Goal: Use online tool/utility: Utilize a website feature to perform a specific function

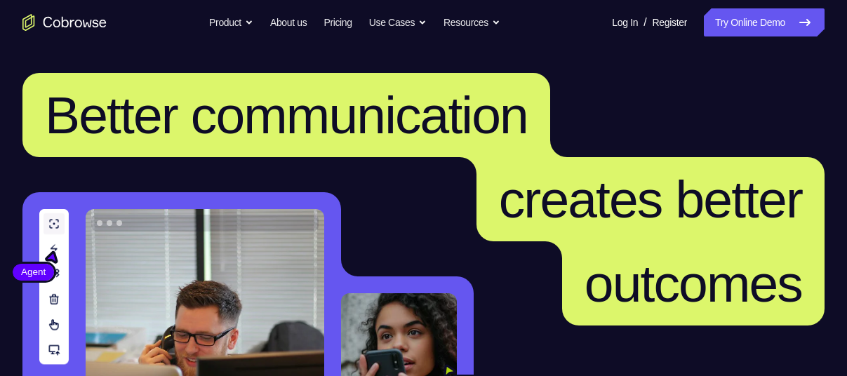
click at [722, 36] on nav "Go back Powerful, Flexible and Trustworthy. Avoid all extra friction for both A…" at bounding box center [423, 22] width 847 height 45
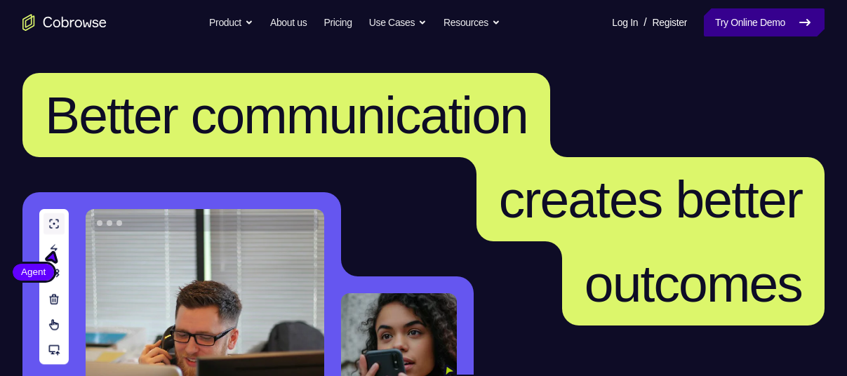
click at [722, 31] on link "Try Online Demo" at bounding box center [764, 22] width 121 height 28
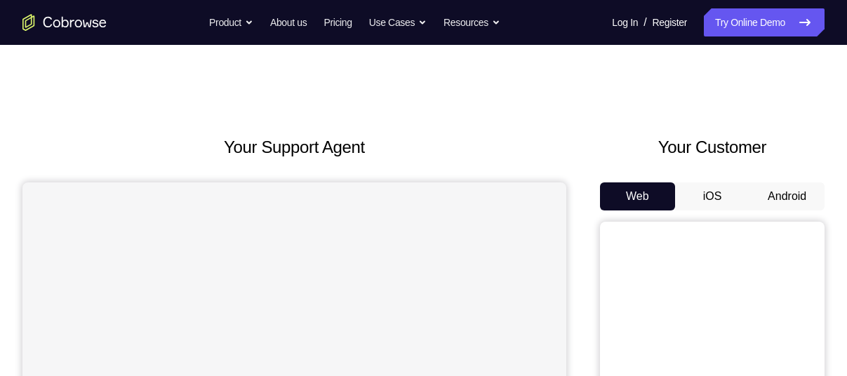
click at [781, 189] on button "Android" at bounding box center [786, 196] width 75 height 28
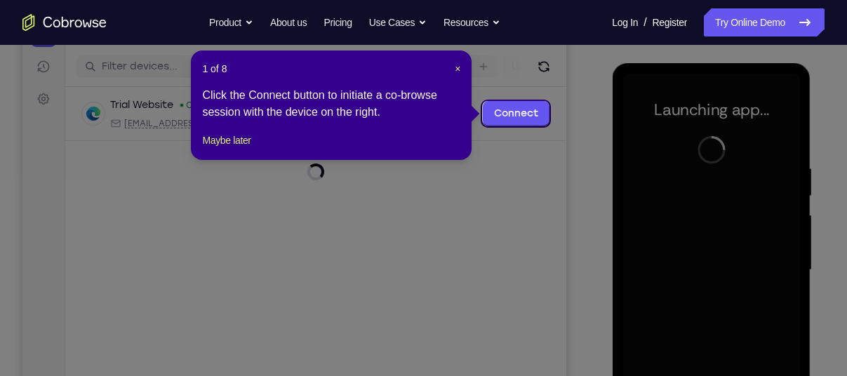
scroll to position [170, 0]
click at [457, 65] on span "×" at bounding box center [458, 67] width 6 height 11
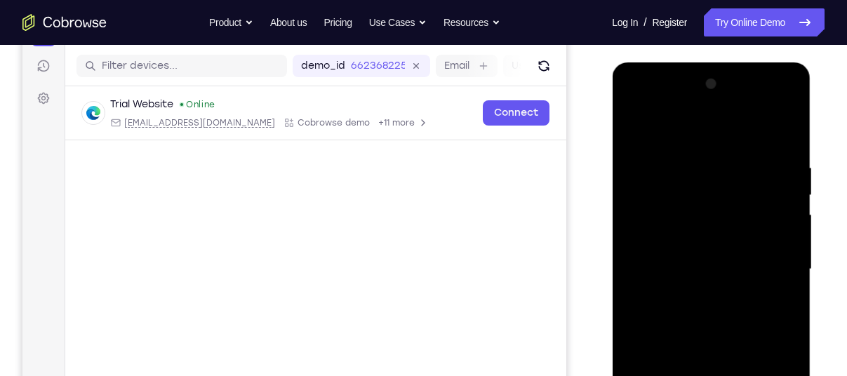
scroll to position [312, 0]
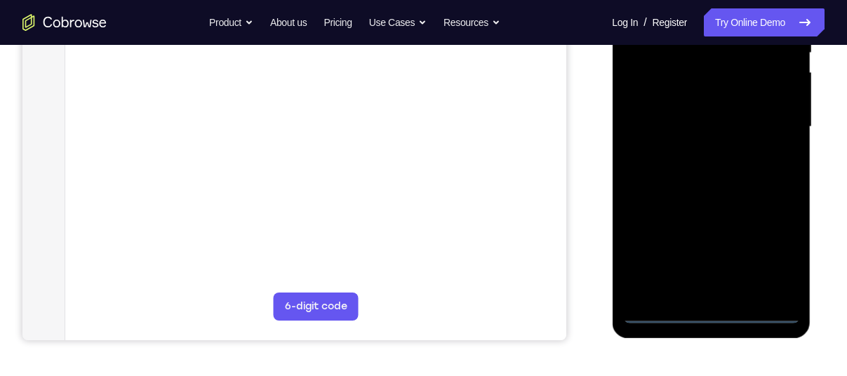
click at [709, 309] on div at bounding box center [710, 127] width 177 height 393
click at [771, 246] on div at bounding box center [710, 127] width 177 height 393
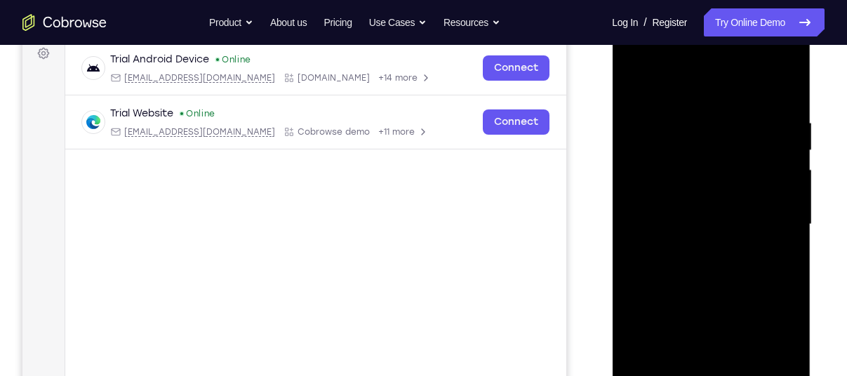
scroll to position [196, 0]
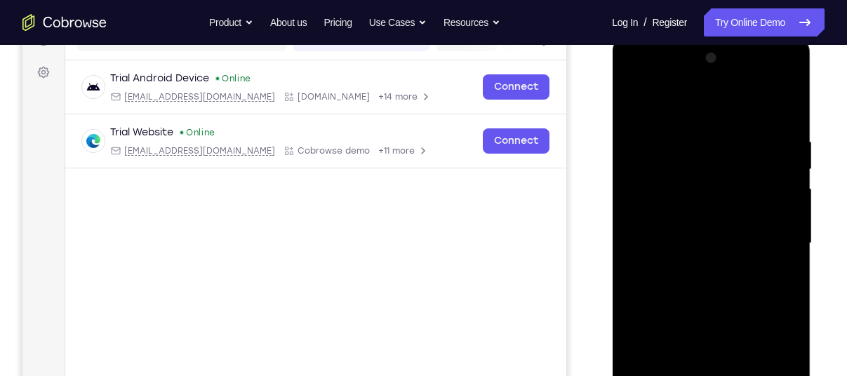
click at [686, 100] on div at bounding box center [710, 243] width 177 height 393
click at [774, 239] on div at bounding box center [710, 243] width 177 height 393
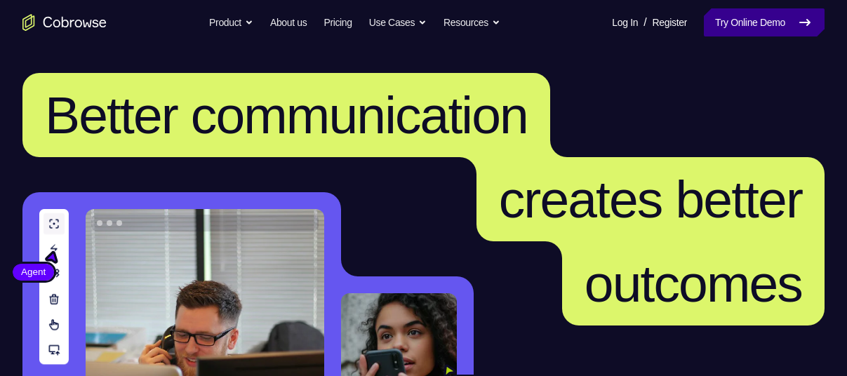
click at [754, 21] on link "Try Online Demo" at bounding box center [764, 22] width 121 height 28
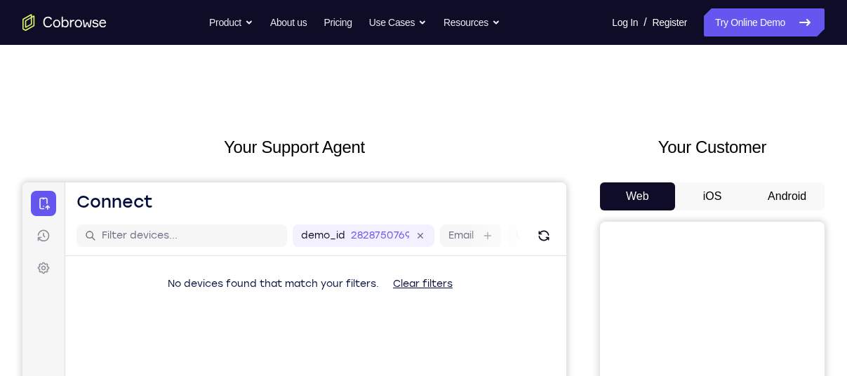
click at [789, 192] on button "Android" at bounding box center [786, 196] width 75 height 28
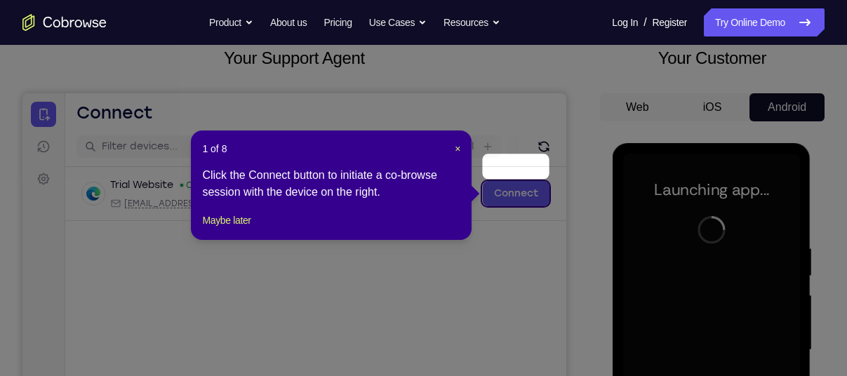
scroll to position [85, 0]
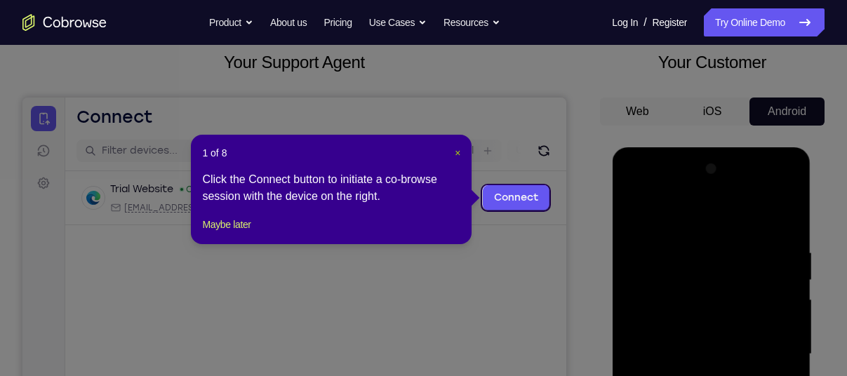
click at [458, 153] on span "×" at bounding box center [458, 152] width 6 height 11
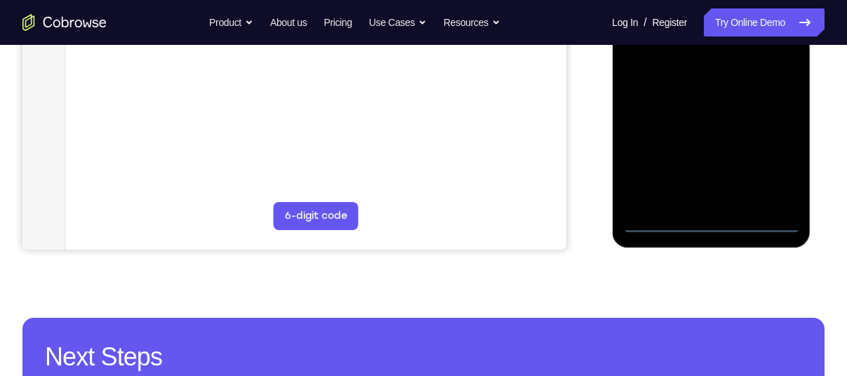
scroll to position [404, 0]
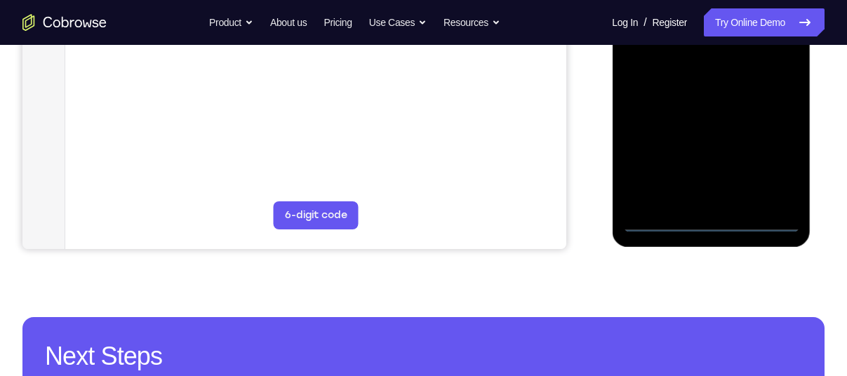
click at [707, 216] on div at bounding box center [710, 35] width 177 height 393
click at [709, 220] on div at bounding box center [710, 35] width 177 height 393
click at [785, 163] on div at bounding box center [710, 35] width 177 height 393
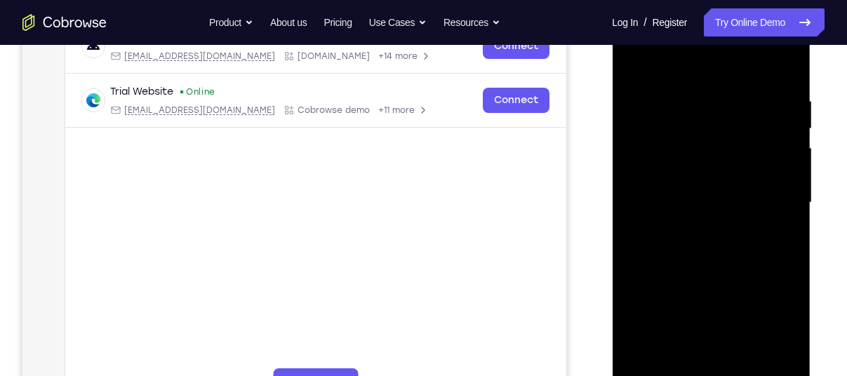
scroll to position [234, 0]
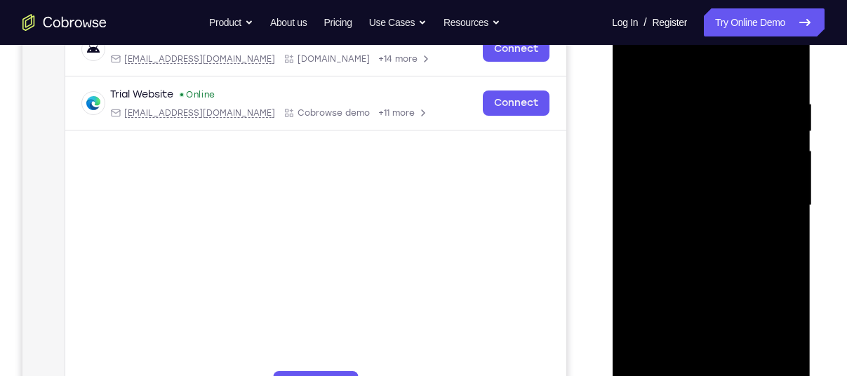
click at [680, 62] on div at bounding box center [710, 205] width 177 height 393
click at [648, 156] on div at bounding box center [710, 205] width 177 height 393
click at [679, 212] on div at bounding box center [710, 205] width 177 height 393
click at [680, 201] on div at bounding box center [710, 205] width 177 height 393
click at [684, 220] on div at bounding box center [710, 205] width 177 height 393
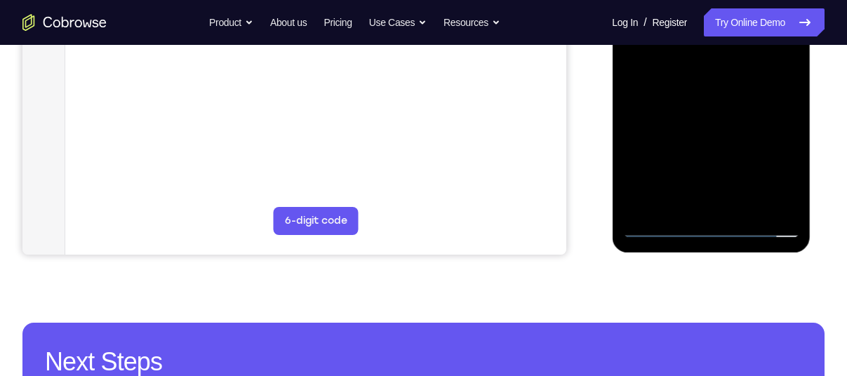
scroll to position [408, 0]
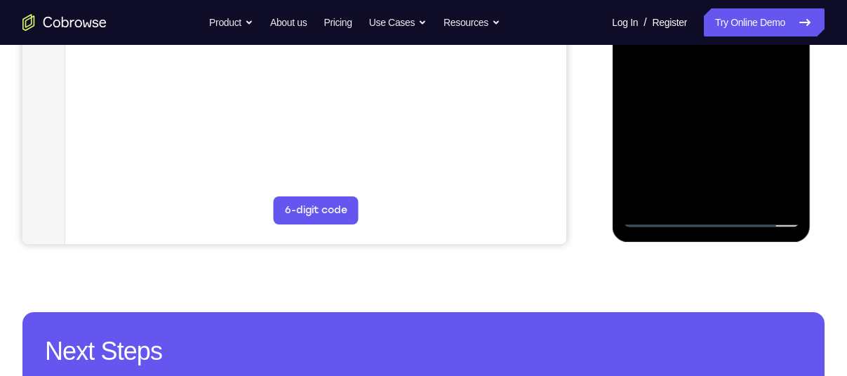
click at [672, 112] on div at bounding box center [710, 30] width 177 height 393
click at [705, 187] on div at bounding box center [710, 30] width 177 height 393
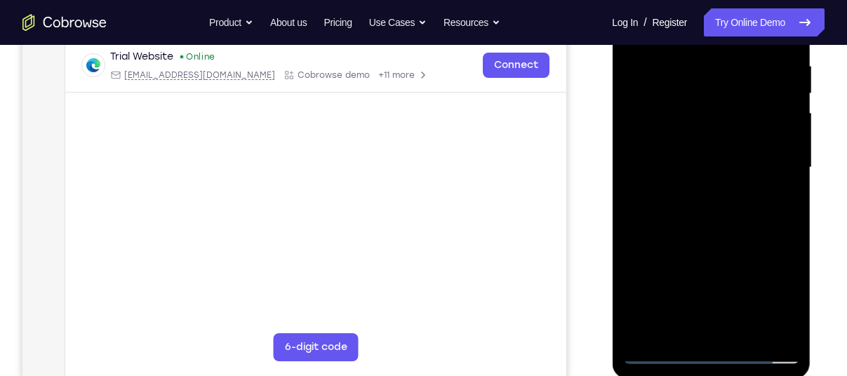
scroll to position [272, 0]
click at [728, 156] on div at bounding box center [710, 167] width 177 height 393
click at [766, 119] on div at bounding box center [710, 167] width 177 height 393
click at [734, 154] on div at bounding box center [710, 167] width 177 height 393
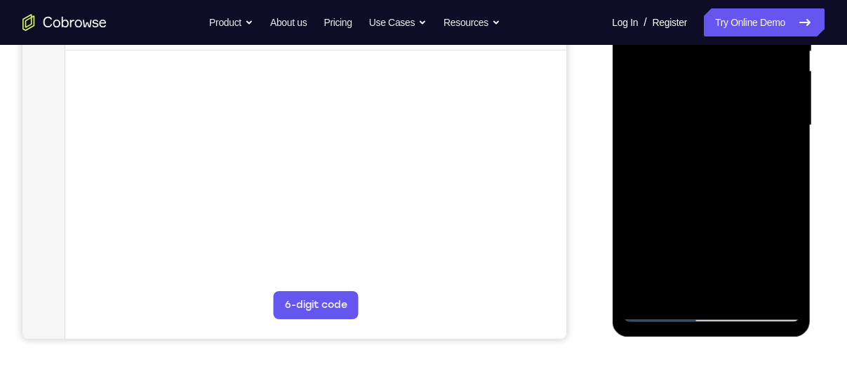
scroll to position [312, 0]
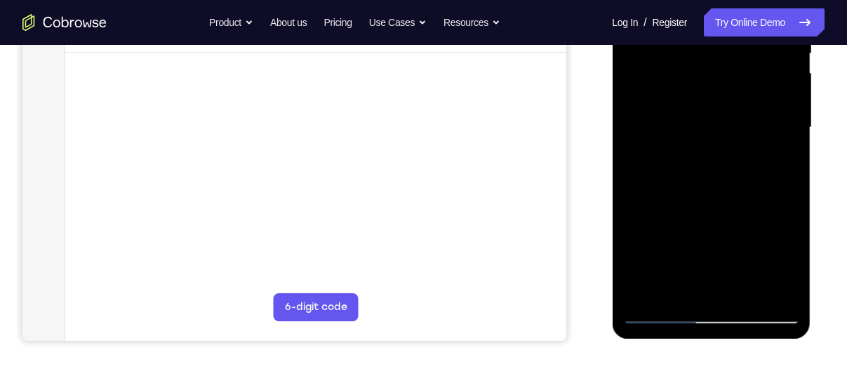
click at [695, 220] on div at bounding box center [710, 127] width 177 height 393
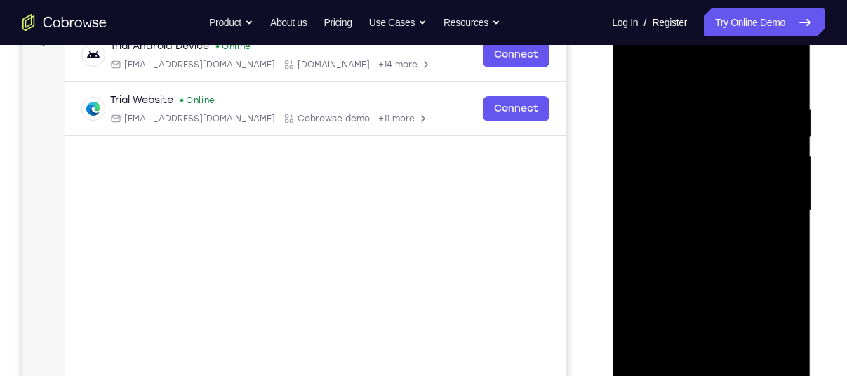
scroll to position [226, 0]
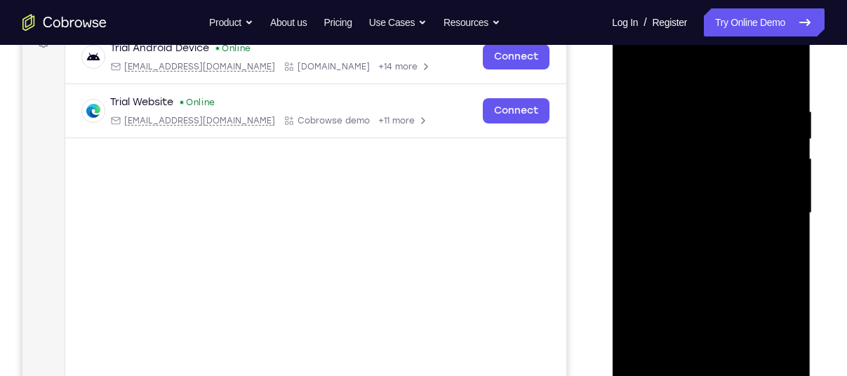
click at [634, 69] on div at bounding box center [710, 213] width 177 height 393
click at [682, 234] on div at bounding box center [710, 213] width 177 height 393
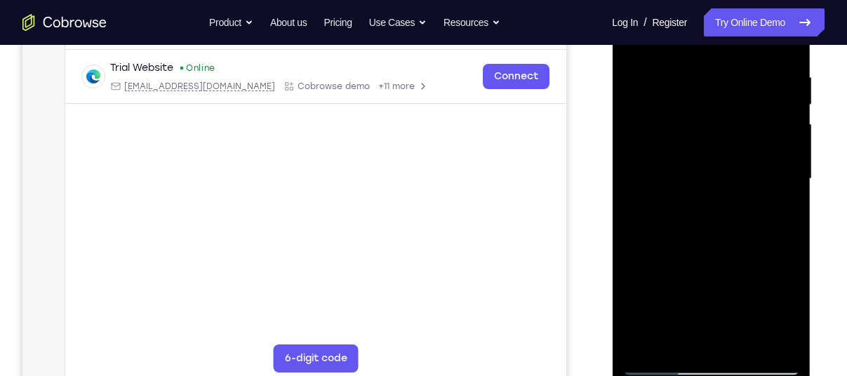
scroll to position [265, 0]
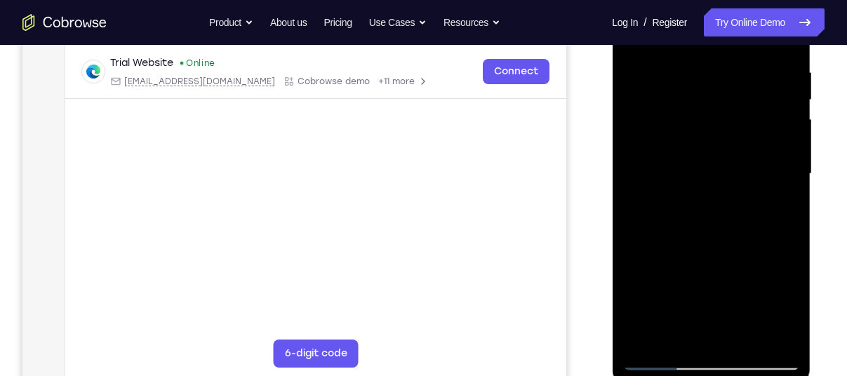
click at [740, 229] on div at bounding box center [710, 174] width 177 height 393
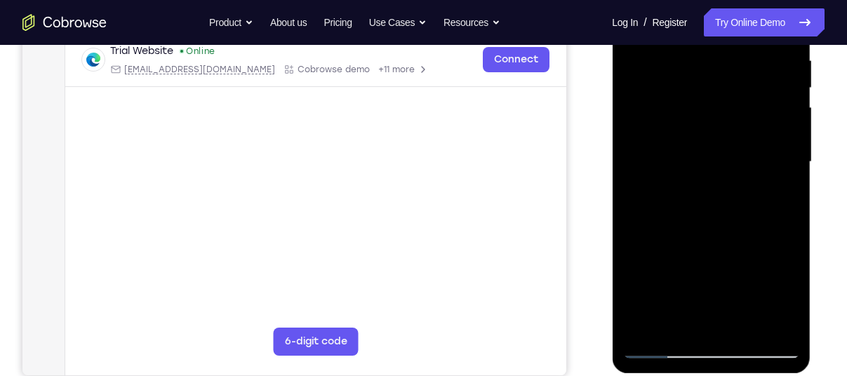
scroll to position [279, 0]
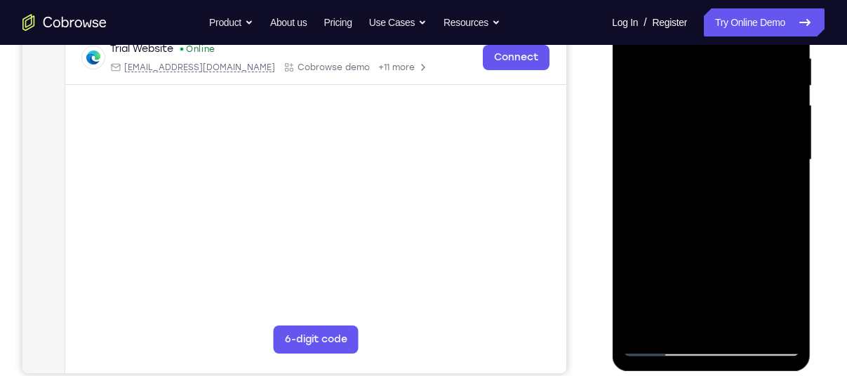
click at [660, 347] on div at bounding box center [710, 160] width 177 height 393
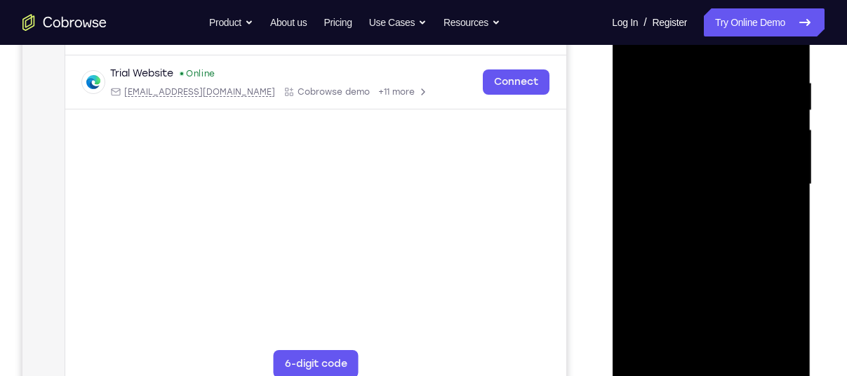
scroll to position [263, 0]
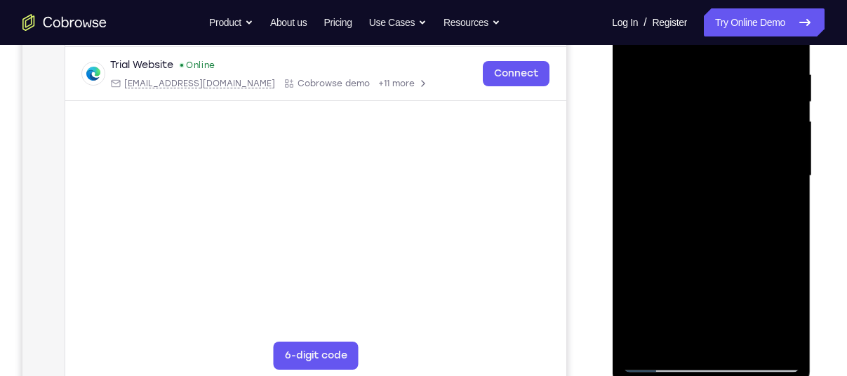
click at [710, 316] on div at bounding box center [710, 176] width 177 height 393
click at [749, 262] on div at bounding box center [710, 176] width 177 height 393
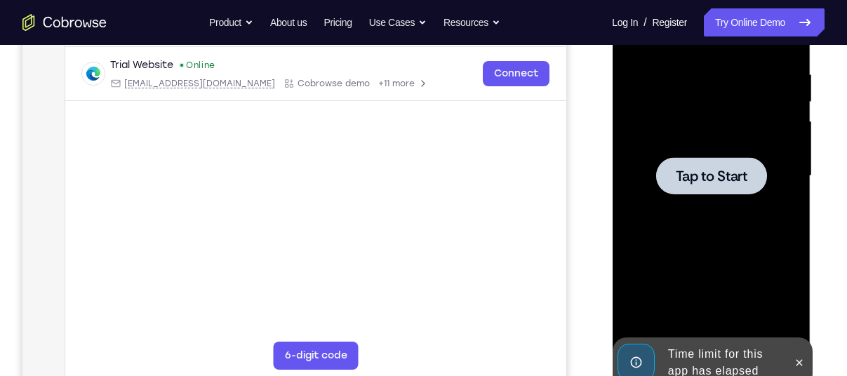
scroll to position [291, 0]
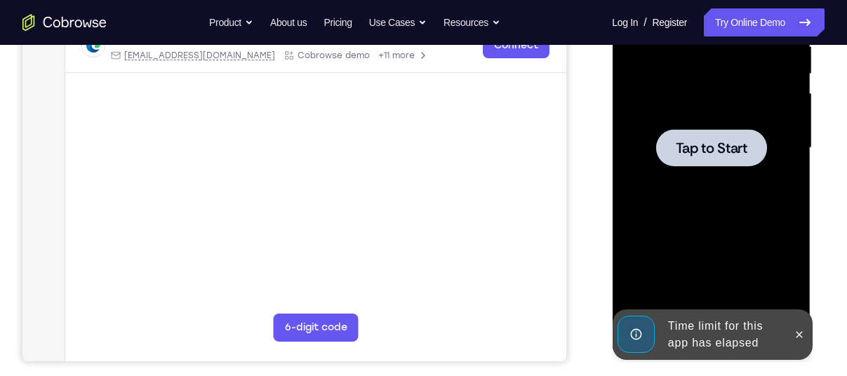
click at [715, 165] on div at bounding box center [710, 147] width 111 height 37
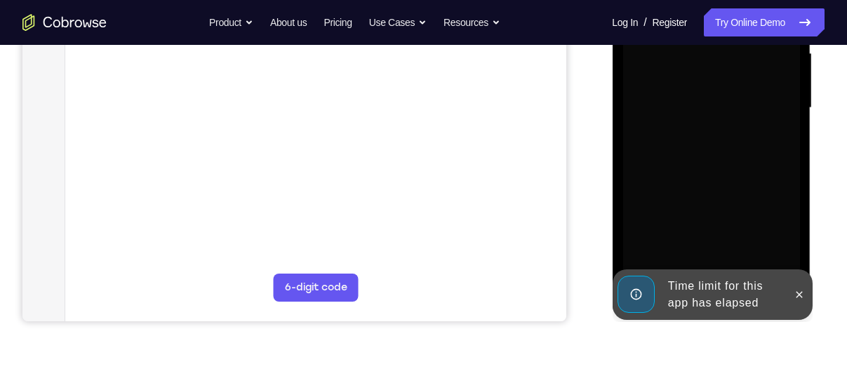
scroll to position [332, 0]
click at [797, 296] on icon at bounding box center [799, 294] width 6 height 6
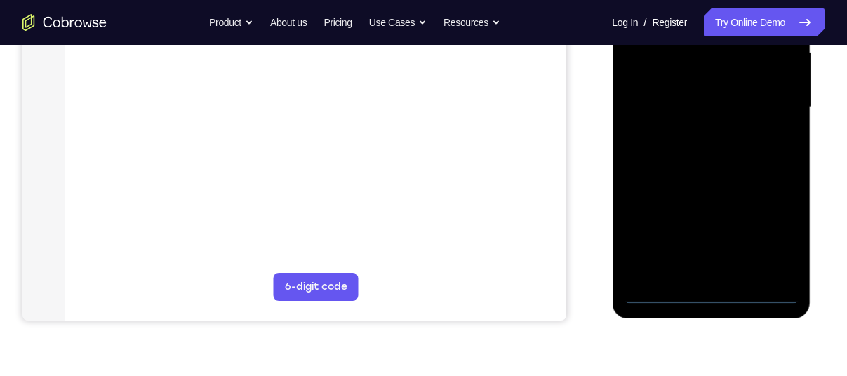
click at [709, 298] on div at bounding box center [710, 107] width 177 height 393
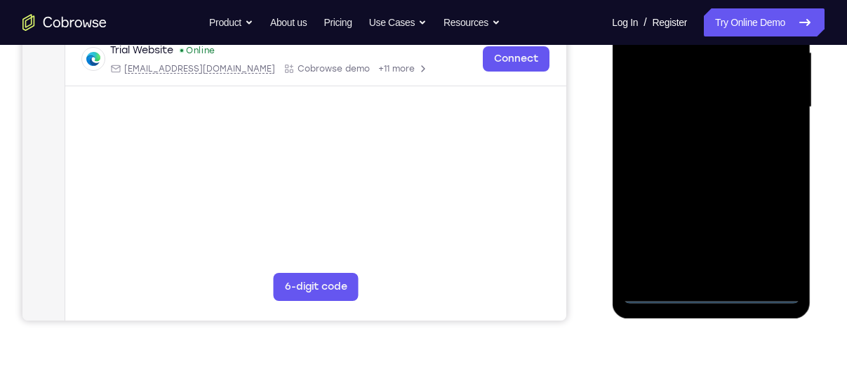
click at [764, 234] on div at bounding box center [710, 107] width 177 height 393
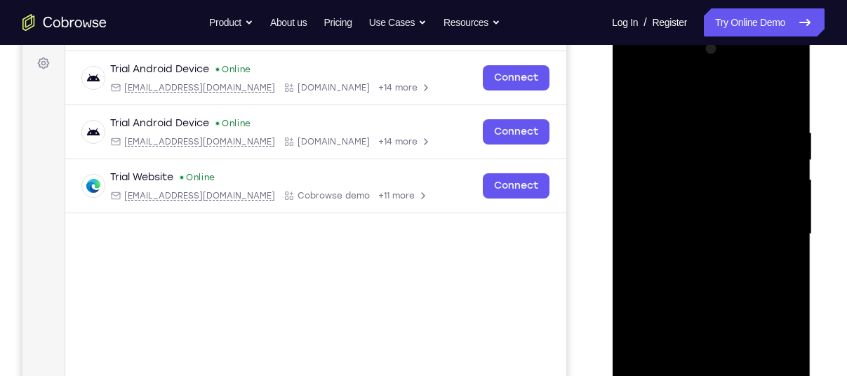
scroll to position [196, 0]
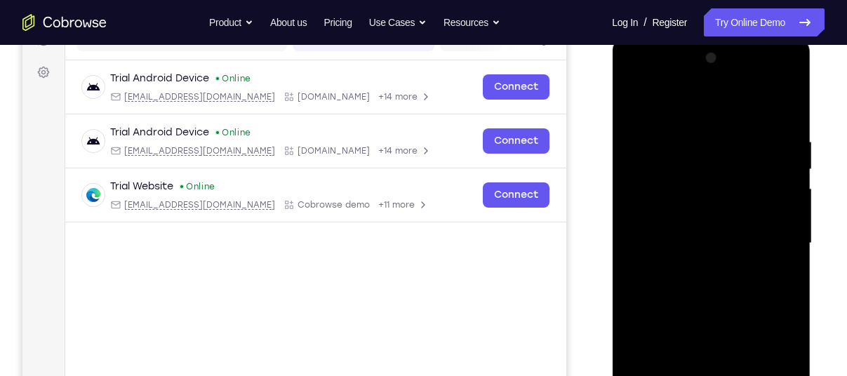
click at [660, 100] on div at bounding box center [710, 243] width 177 height 393
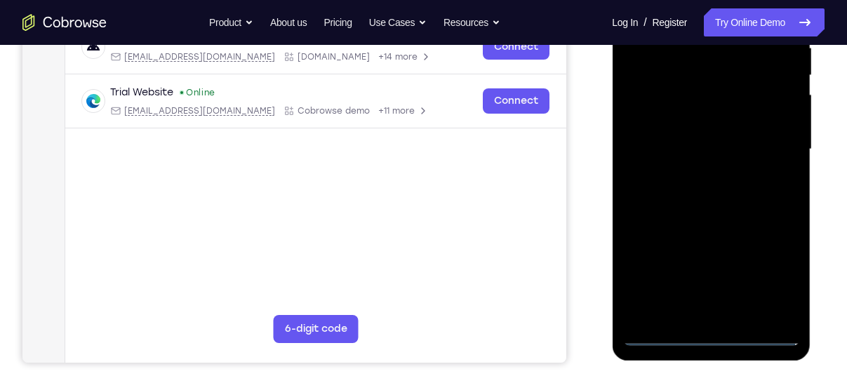
scroll to position [291, 0]
click at [651, 113] on div at bounding box center [710, 148] width 177 height 393
click at [663, 159] on div at bounding box center [710, 148] width 177 height 393
click at [670, 138] on div at bounding box center [710, 148] width 177 height 393
click at [701, 161] on div at bounding box center [710, 148] width 177 height 393
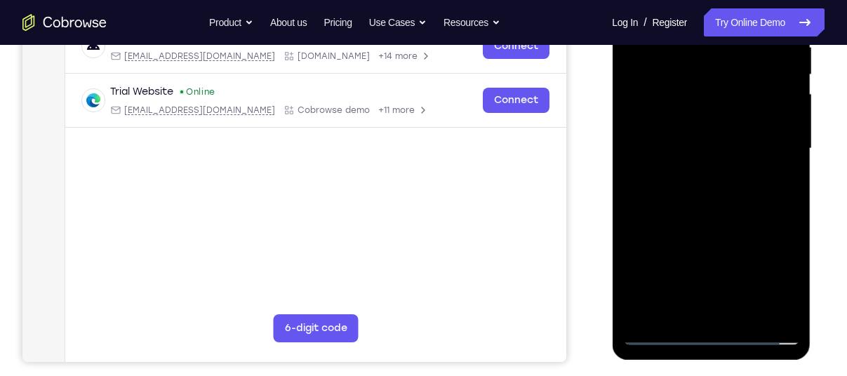
click at [702, 310] on div at bounding box center [710, 148] width 177 height 393
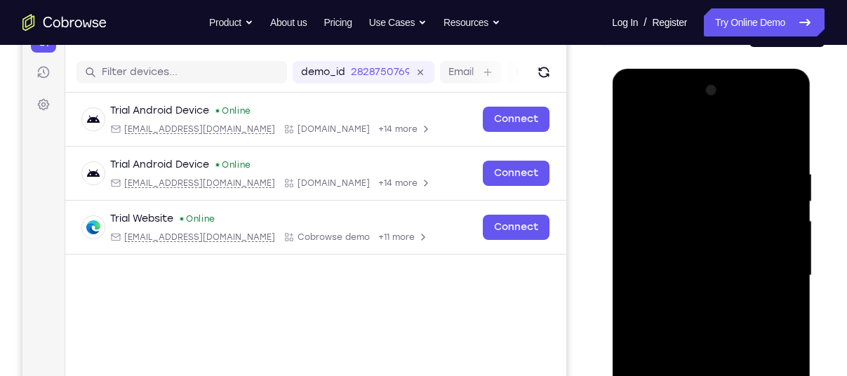
scroll to position [164, 0]
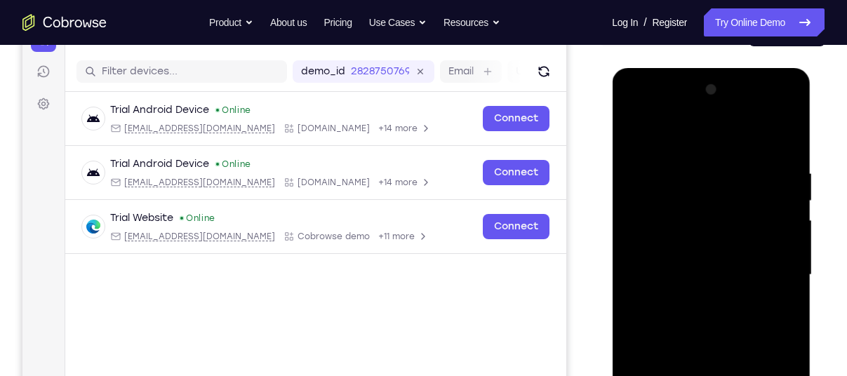
click at [725, 147] on div at bounding box center [710, 275] width 177 height 393
click at [785, 131] on div at bounding box center [710, 275] width 177 height 393
click at [632, 135] on div at bounding box center [710, 275] width 177 height 393
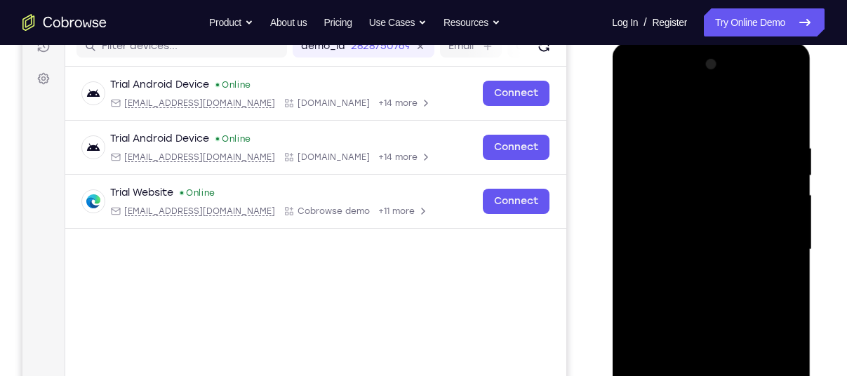
scroll to position [193, 0]
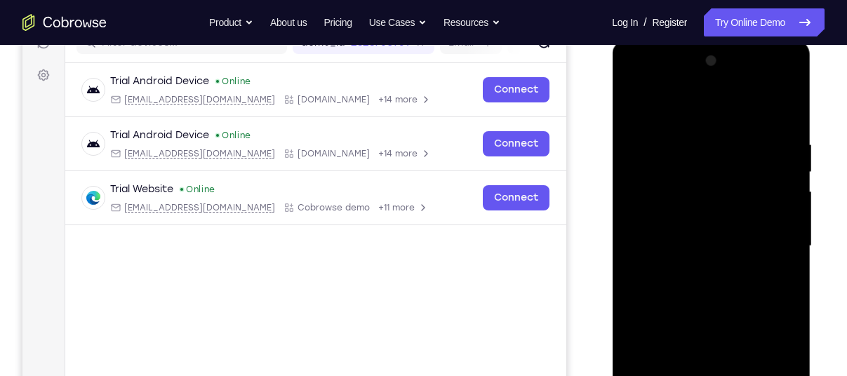
click at [686, 258] on div at bounding box center [710, 246] width 177 height 393
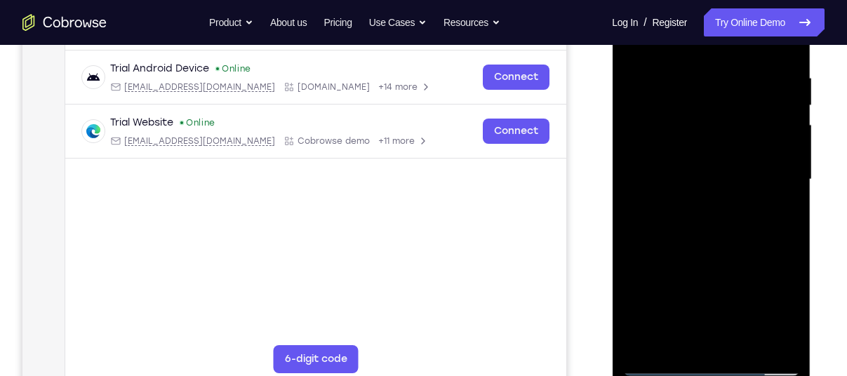
scroll to position [260, 0]
click at [695, 317] on div at bounding box center [710, 178] width 177 height 393
click at [745, 204] on div at bounding box center [710, 178] width 177 height 393
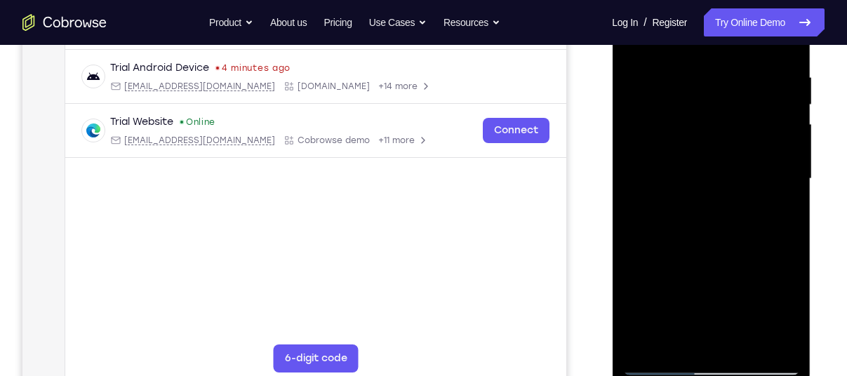
click at [707, 323] on div at bounding box center [710, 178] width 177 height 393
click at [660, 363] on div at bounding box center [710, 178] width 177 height 393
click at [655, 364] on div at bounding box center [710, 178] width 177 height 393
click at [662, 362] on div at bounding box center [710, 178] width 177 height 393
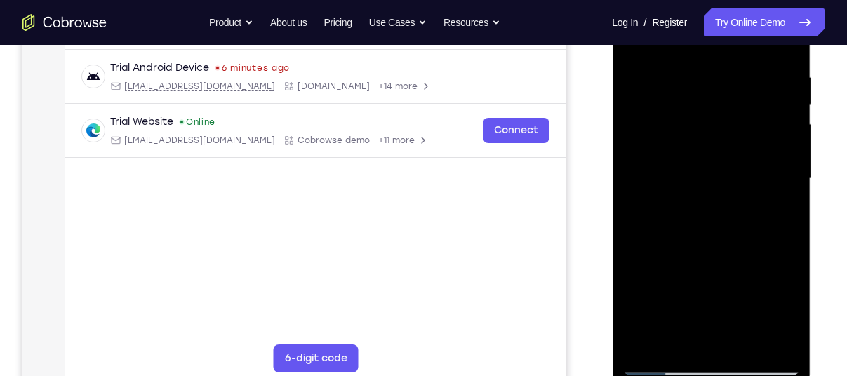
click at [662, 362] on div at bounding box center [710, 178] width 177 height 393
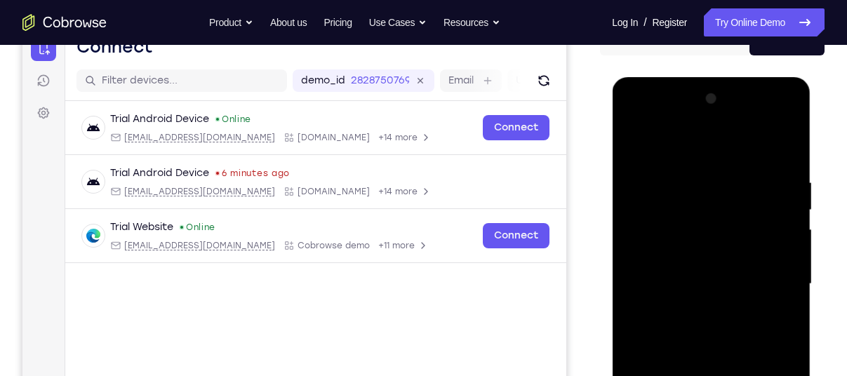
scroll to position [149, 0]
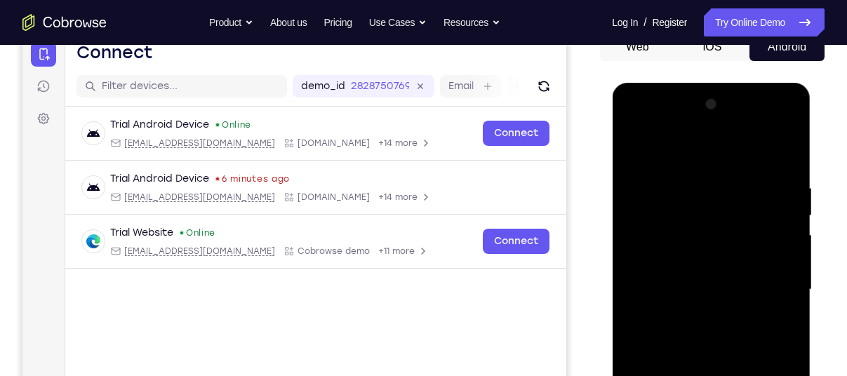
click at [651, 145] on div at bounding box center [710, 289] width 177 height 393
click at [722, 173] on div at bounding box center [710, 289] width 177 height 393
click at [793, 145] on div at bounding box center [710, 289] width 177 height 393
click at [750, 201] on div at bounding box center [710, 289] width 177 height 393
click at [750, 184] on div at bounding box center [710, 289] width 177 height 393
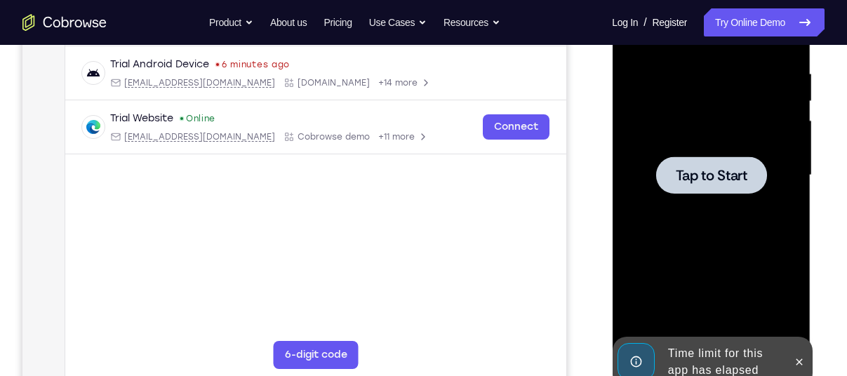
scroll to position [258, 0]
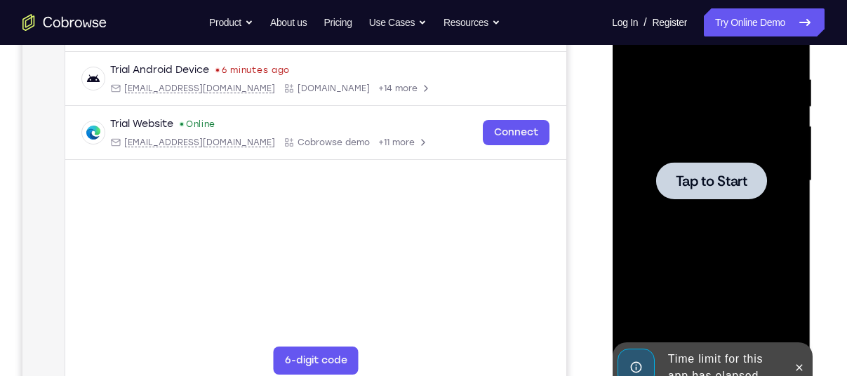
click at [748, 184] on div at bounding box center [710, 180] width 111 height 37
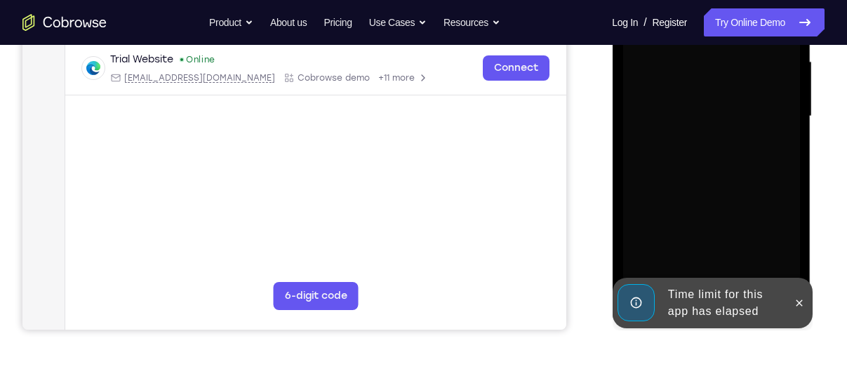
scroll to position [324, 0]
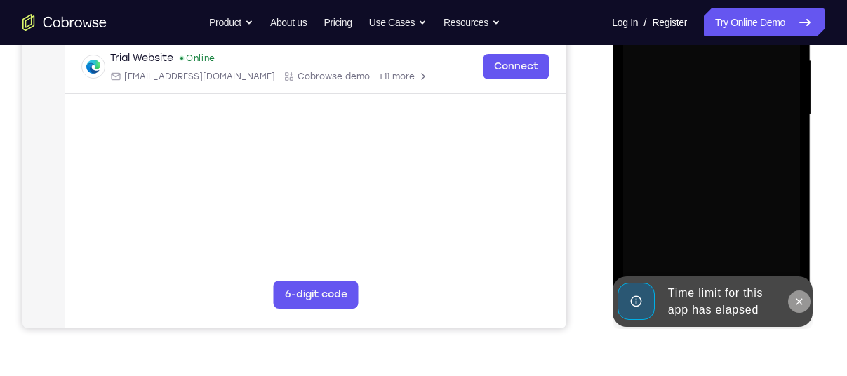
click at [797, 301] on icon at bounding box center [798, 301] width 11 height 11
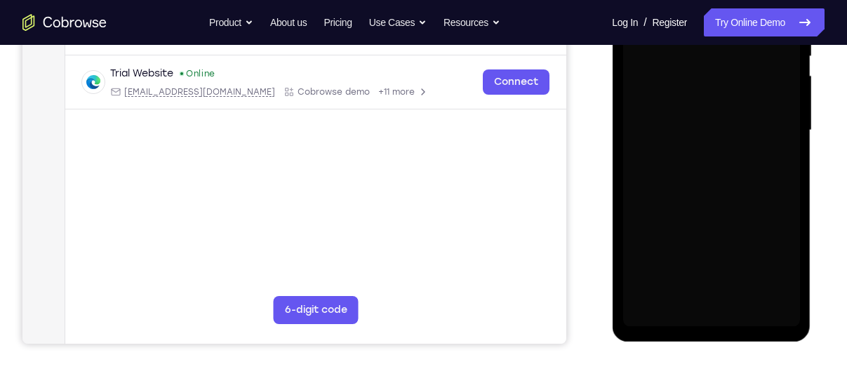
scroll to position [313, 0]
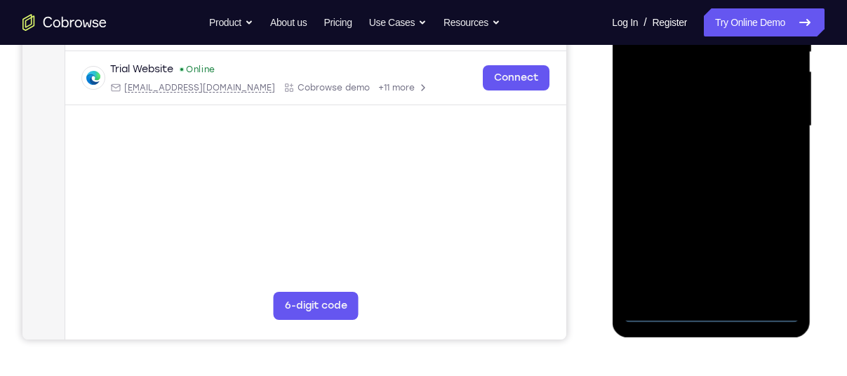
click at [712, 312] on div at bounding box center [710, 126] width 177 height 393
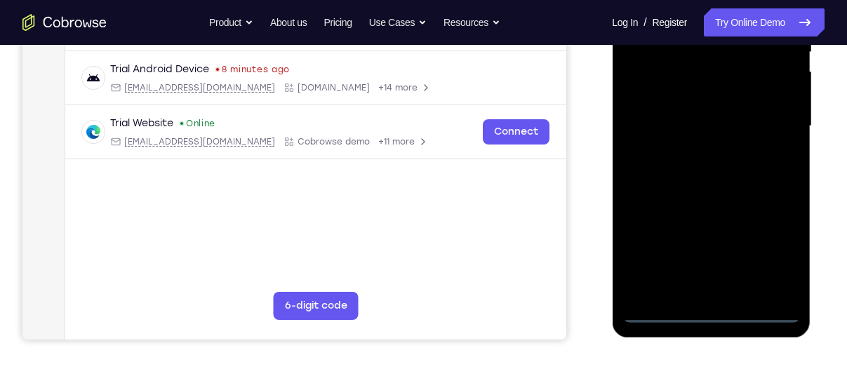
click at [784, 255] on div at bounding box center [710, 126] width 177 height 393
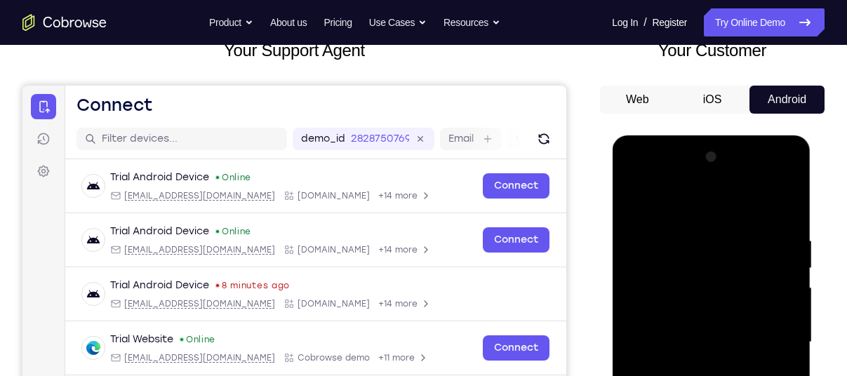
scroll to position [76, 0]
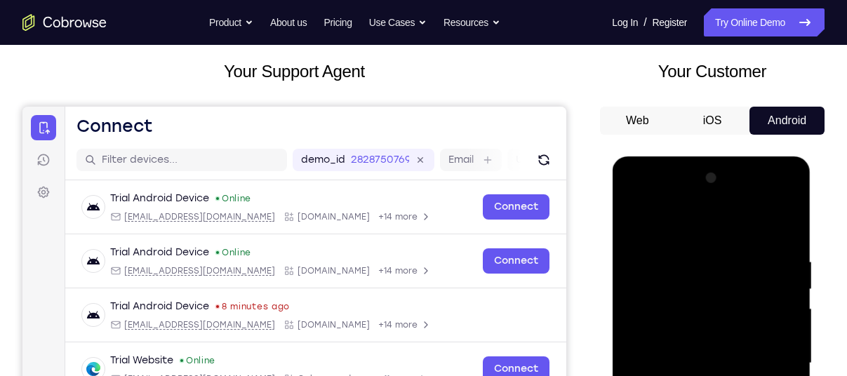
click at [686, 222] on div at bounding box center [710, 363] width 177 height 393
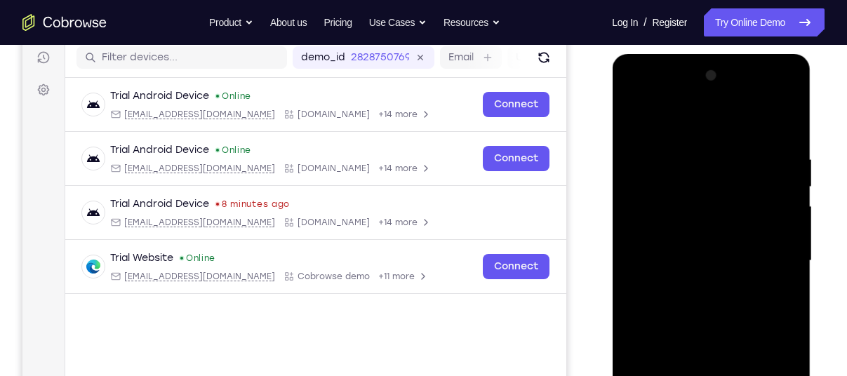
scroll to position [178, 0]
click at [645, 211] on div at bounding box center [710, 261] width 177 height 393
click at [683, 256] on div at bounding box center [710, 261] width 177 height 393
click at [683, 255] on div at bounding box center [710, 261] width 177 height 393
click at [693, 283] on div at bounding box center [710, 261] width 177 height 393
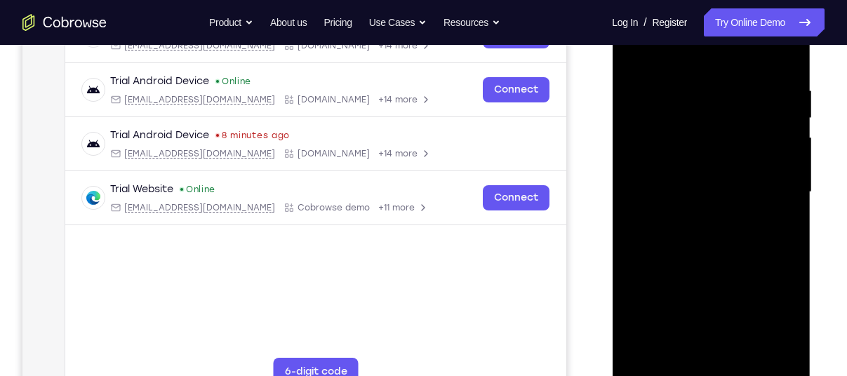
scroll to position [257, 0]
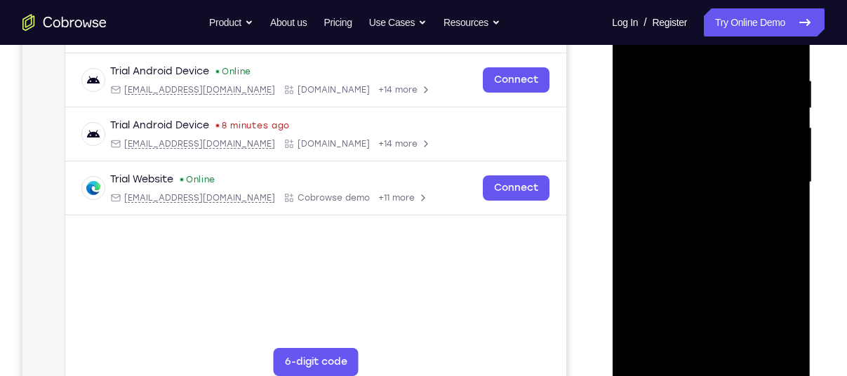
click at [707, 338] on div at bounding box center [710, 182] width 177 height 393
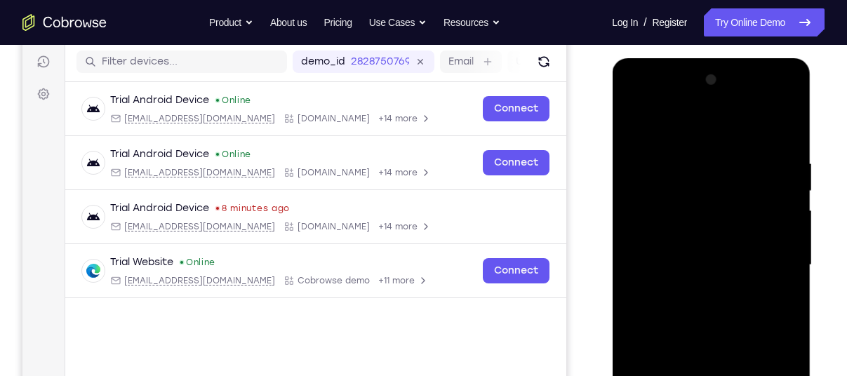
scroll to position [173, 0]
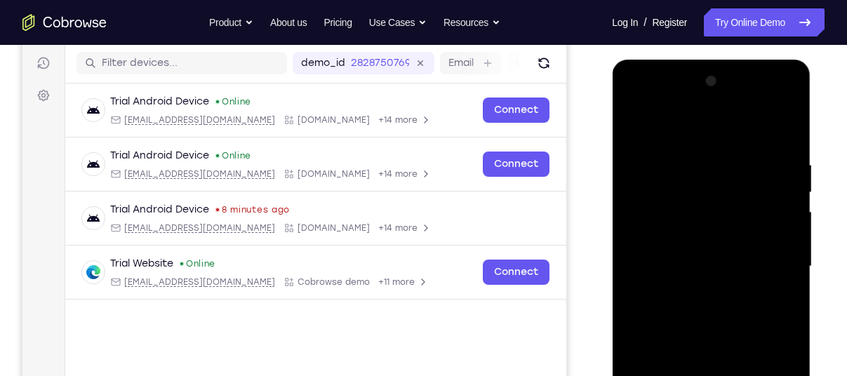
click at [656, 123] on div at bounding box center [710, 266] width 177 height 393
click at [742, 168] on div at bounding box center [710, 266] width 177 height 393
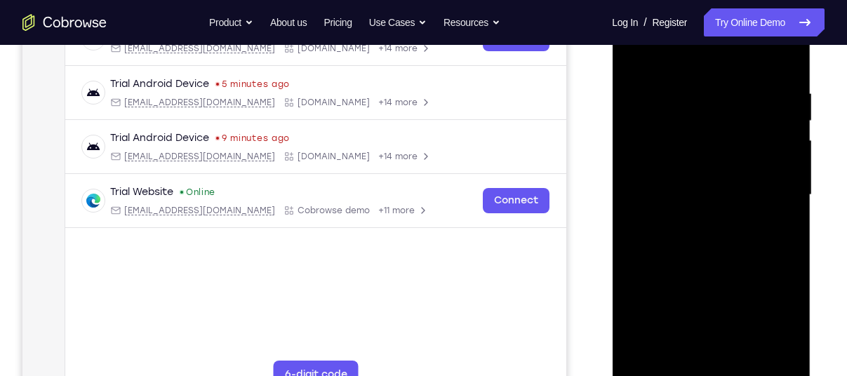
scroll to position [342, 0]
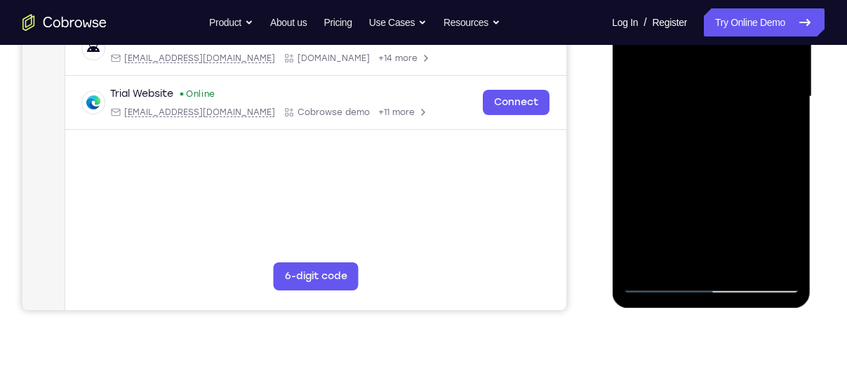
click at [655, 284] on div at bounding box center [710, 96] width 177 height 393
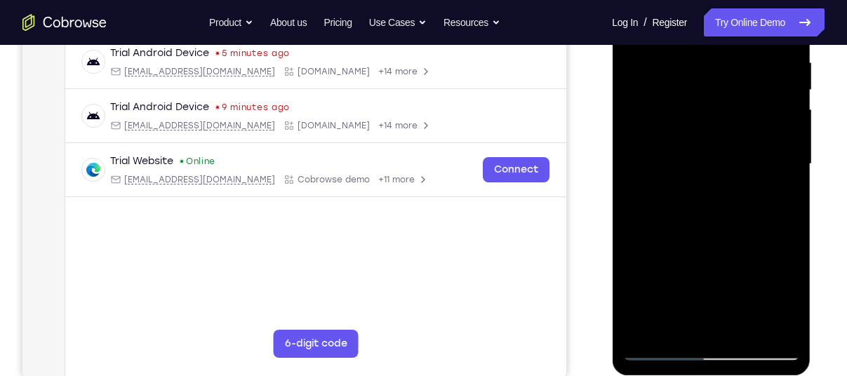
scroll to position [276, 0]
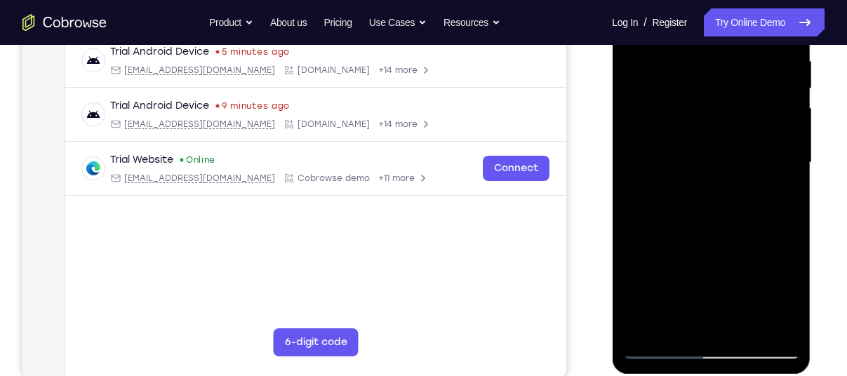
click at [656, 350] on div at bounding box center [710, 162] width 177 height 393
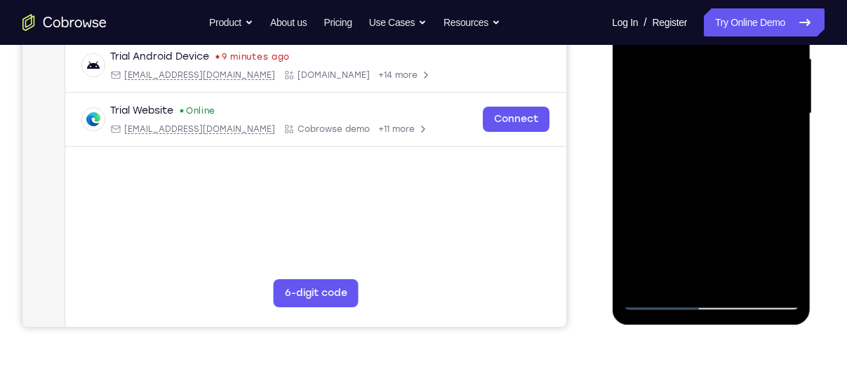
scroll to position [327, 0]
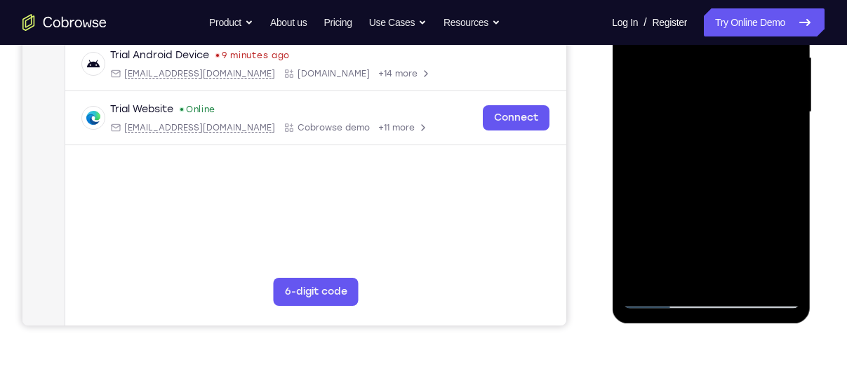
click at [752, 76] on div at bounding box center [710, 112] width 177 height 393
click at [665, 297] on div at bounding box center [710, 112] width 177 height 393
click at [695, 91] on div at bounding box center [710, 112] width 177 height 393
